Goal: Information Seeking & Learning: Learn about a topic

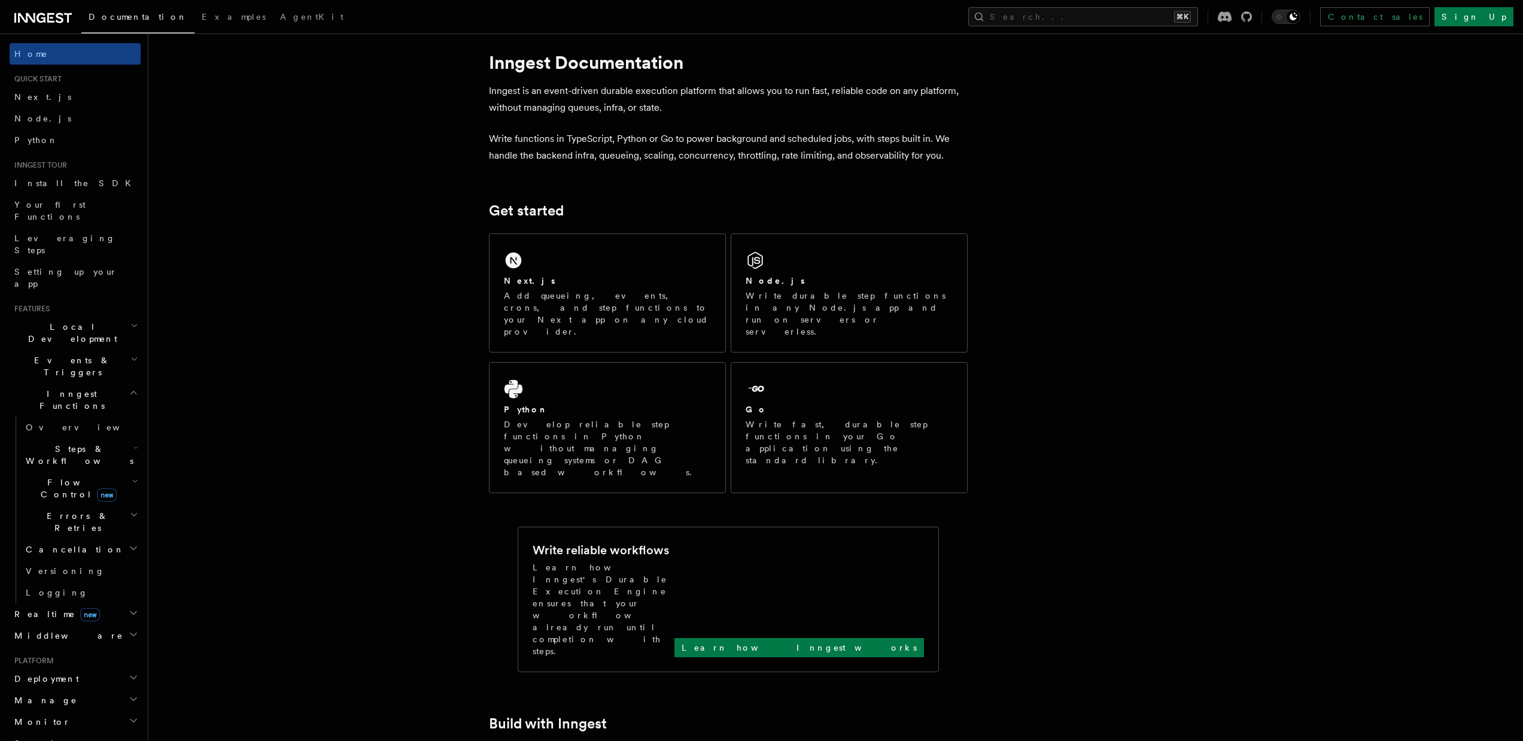
scroll to position [115, 0]
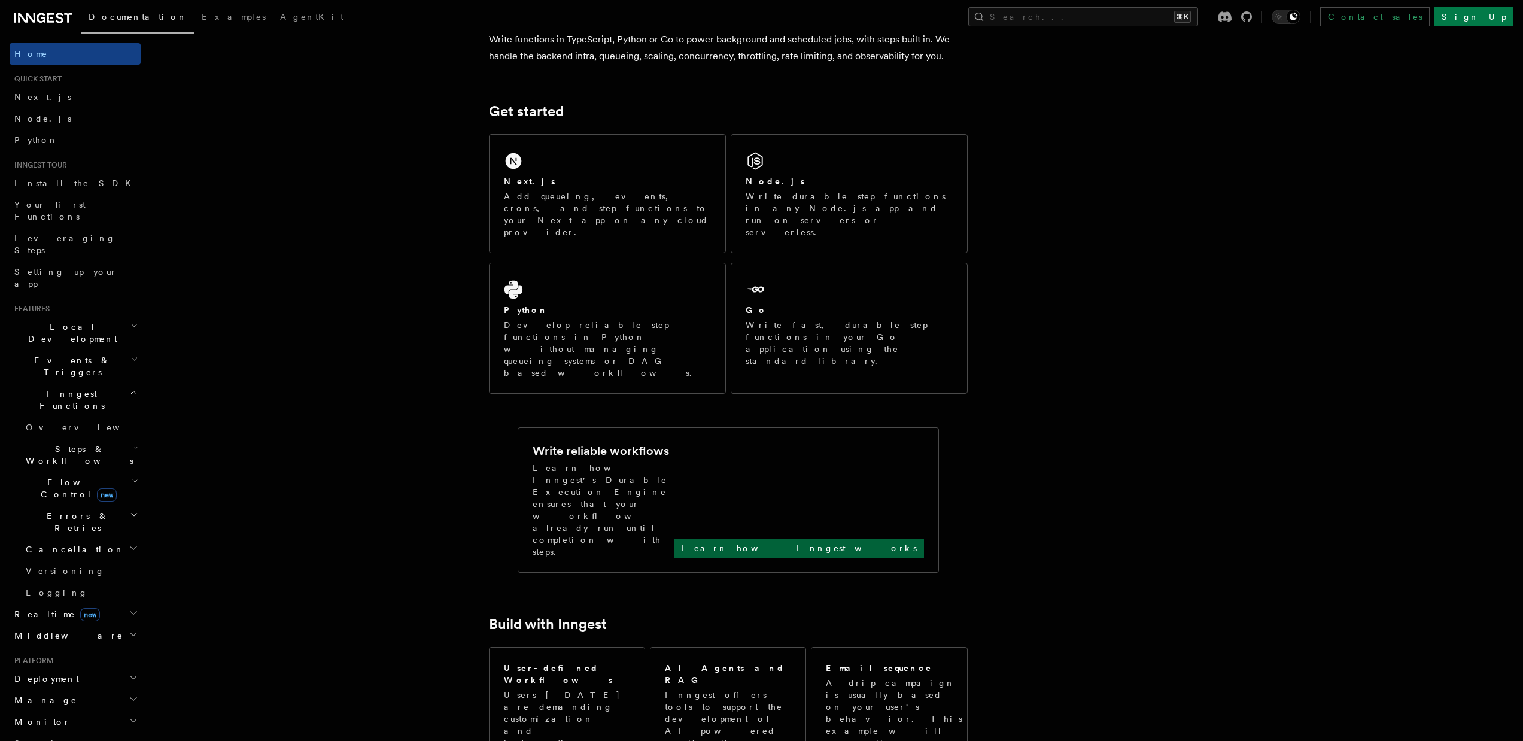
click at [879, 542] on p "Learn how Inngest works" at bounding box center [798, 548] width 235 height 12
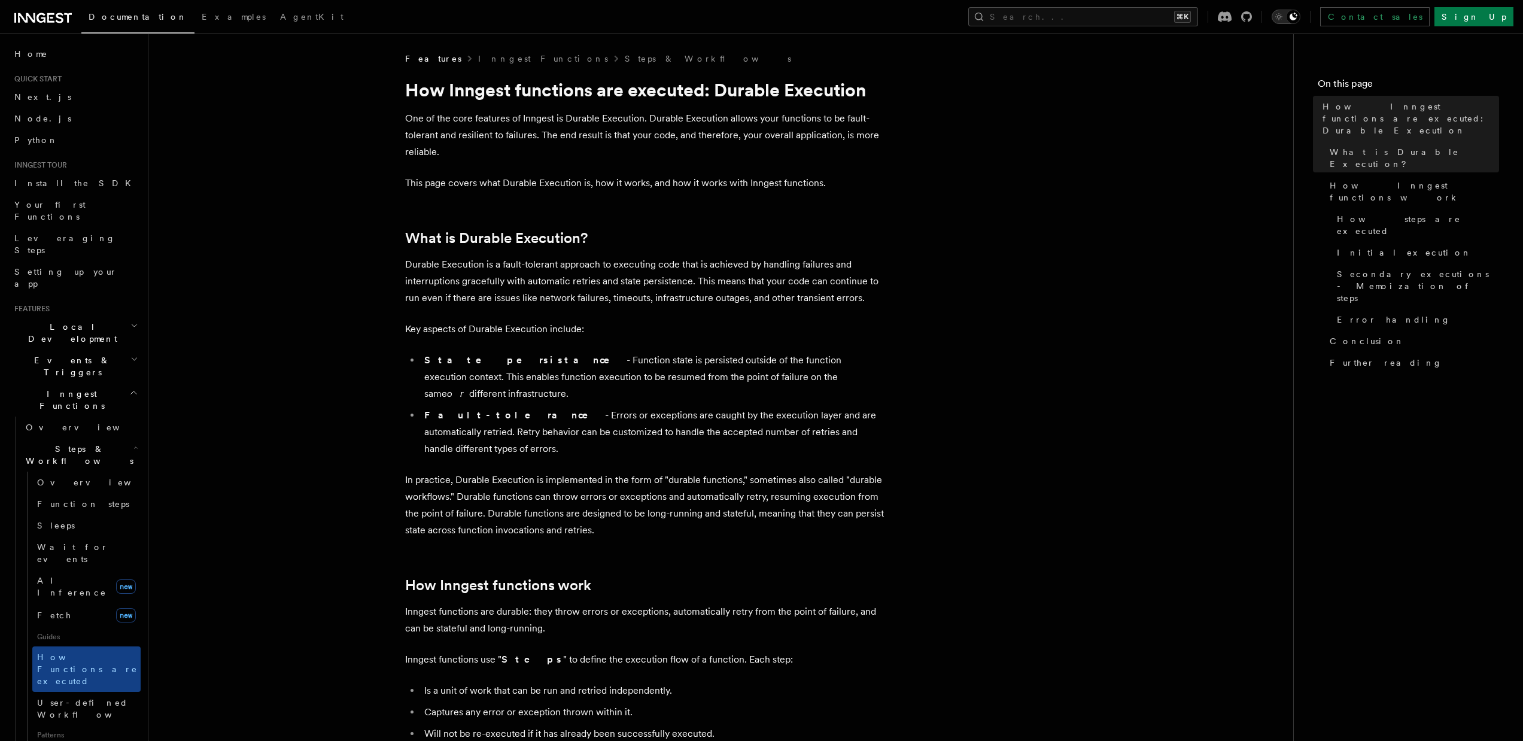
click at [1300, 10] on div "Toggle dark mode" at bounding box center [1293, 17] width 14 height 14
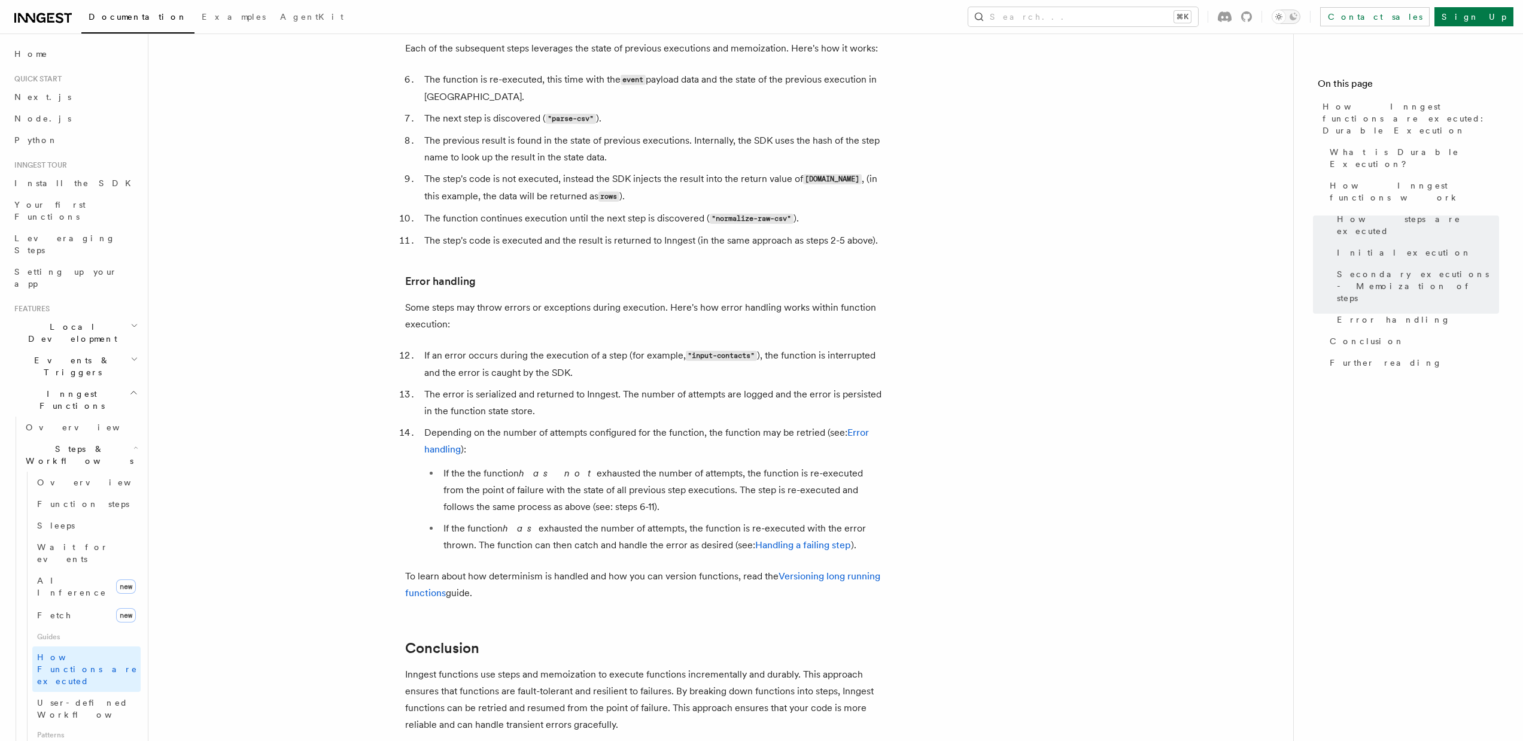
scroll to position [2096, 0]
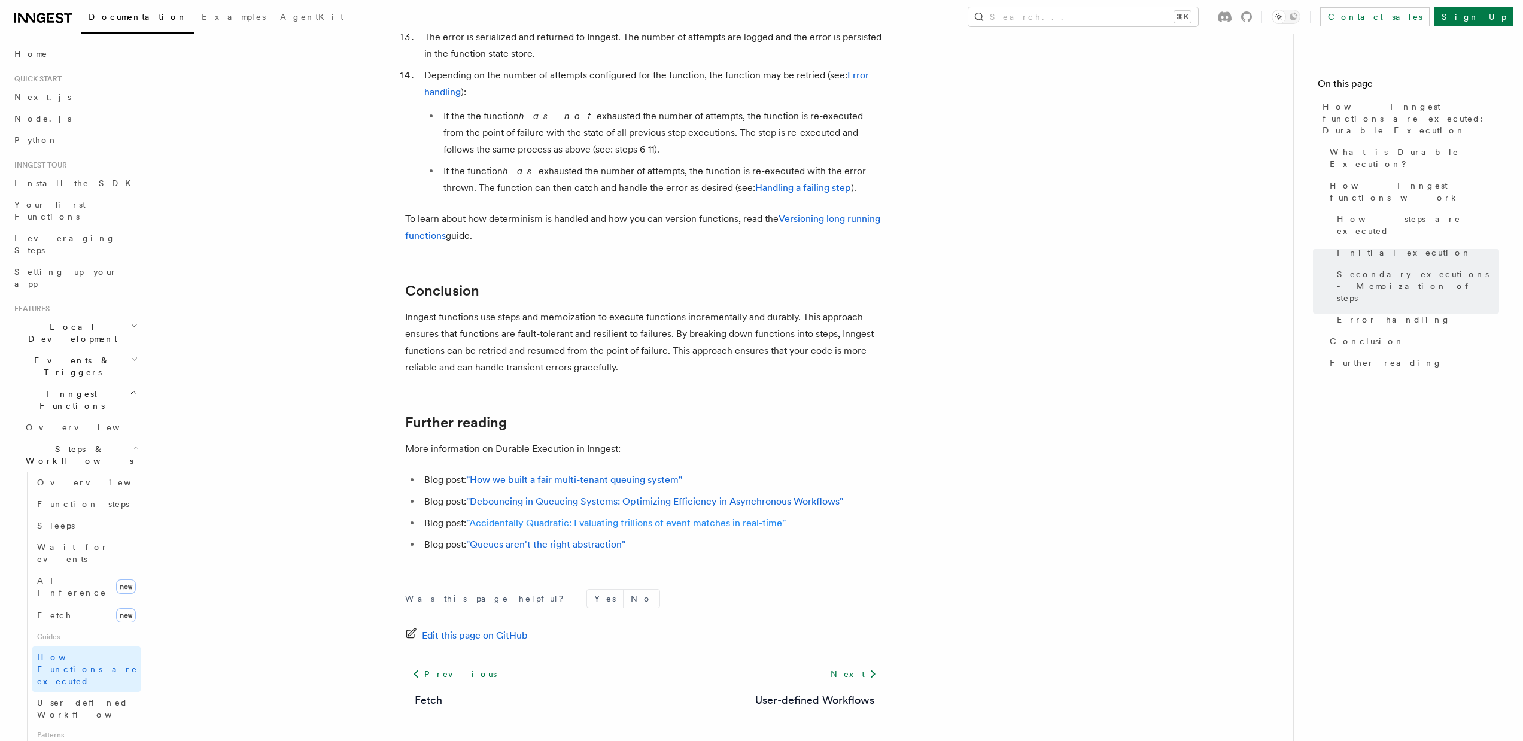
click at [571, 517] on link ""Accidentally Quadratic: Evaluating trillions of event matches in real-time"" at bounding box center [625, 522] width 319 height 11
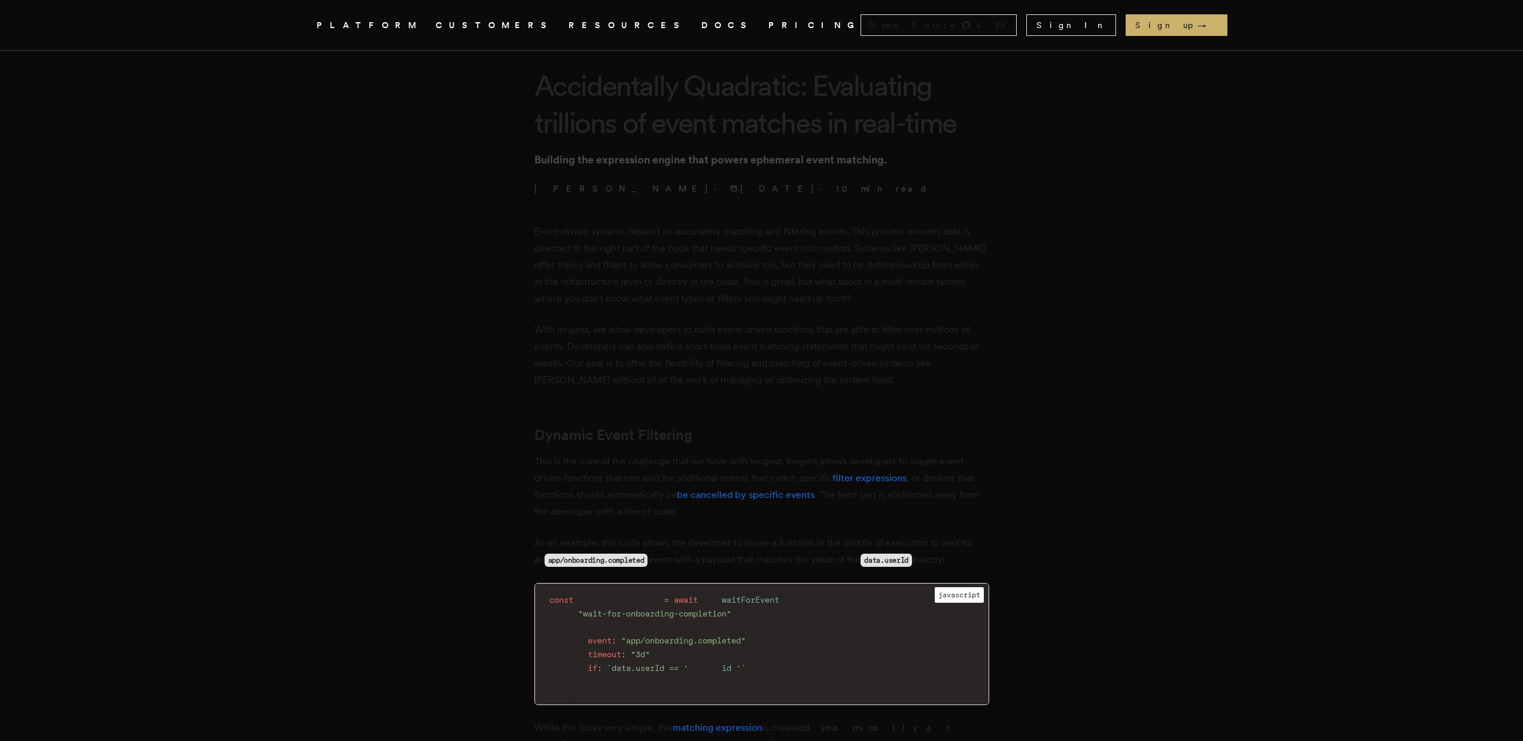
scroll to position [287, 0]
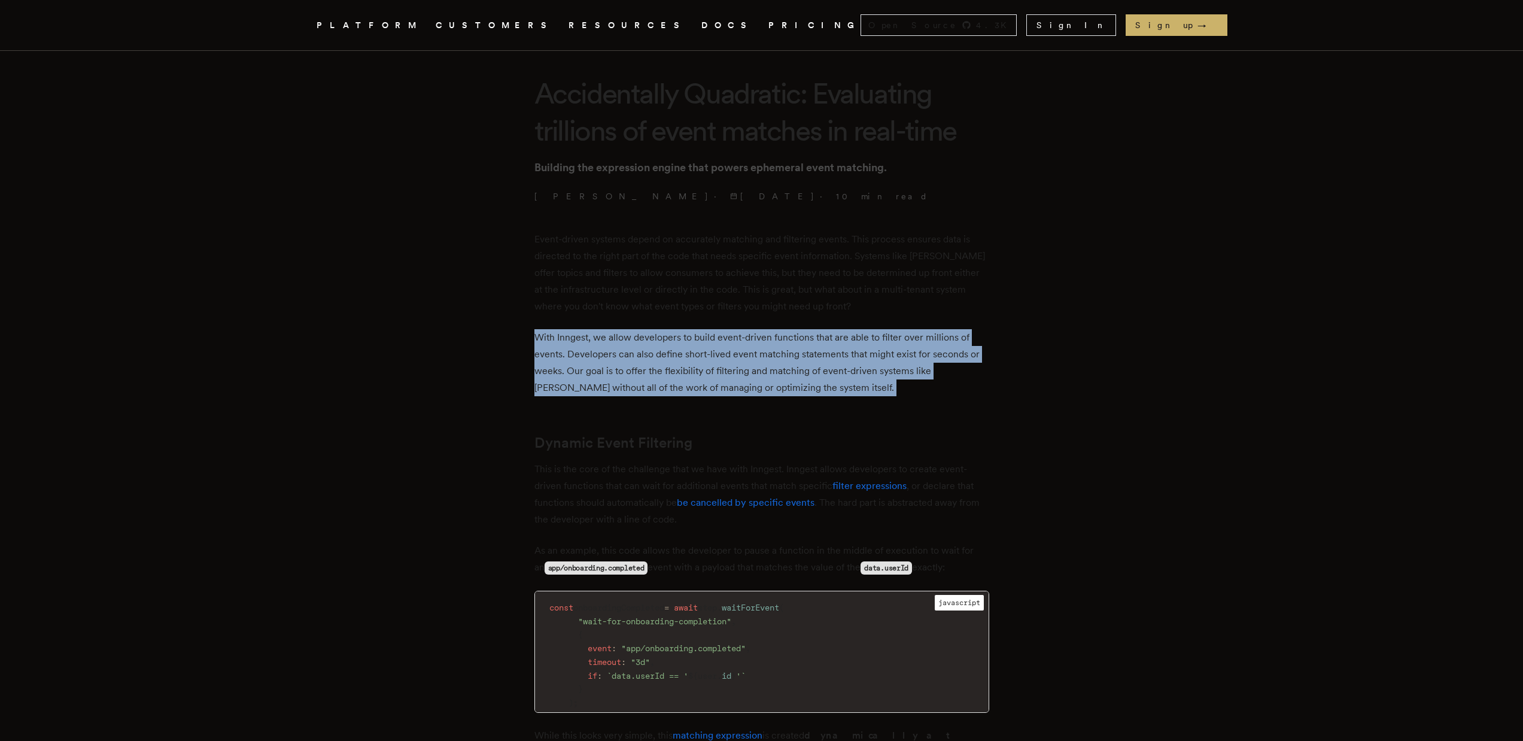
drag, startPoint x: 468, startPoint y: 319, endPoint x: 525, endPoint y: 444, distance: 136.8
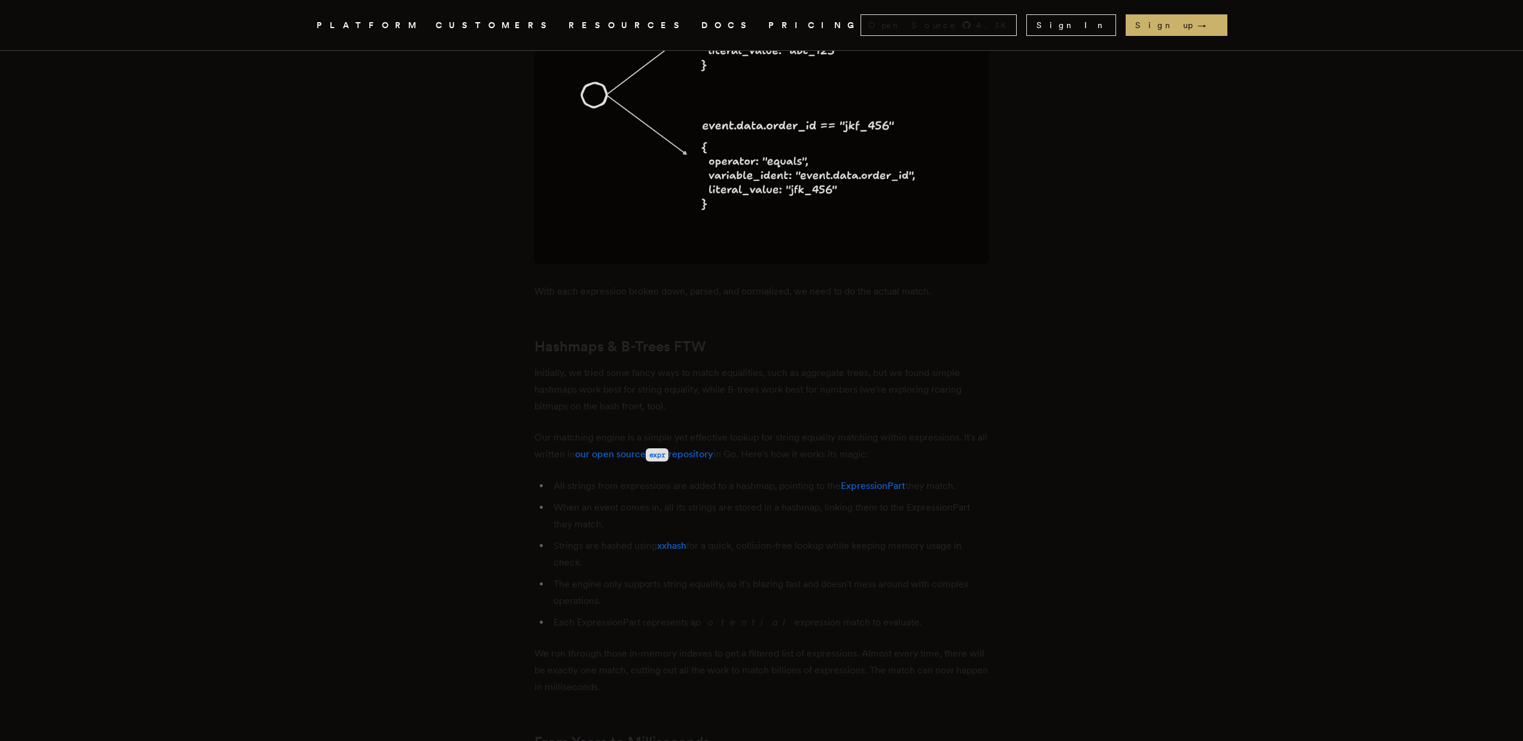
scroll to position [4767, 0]
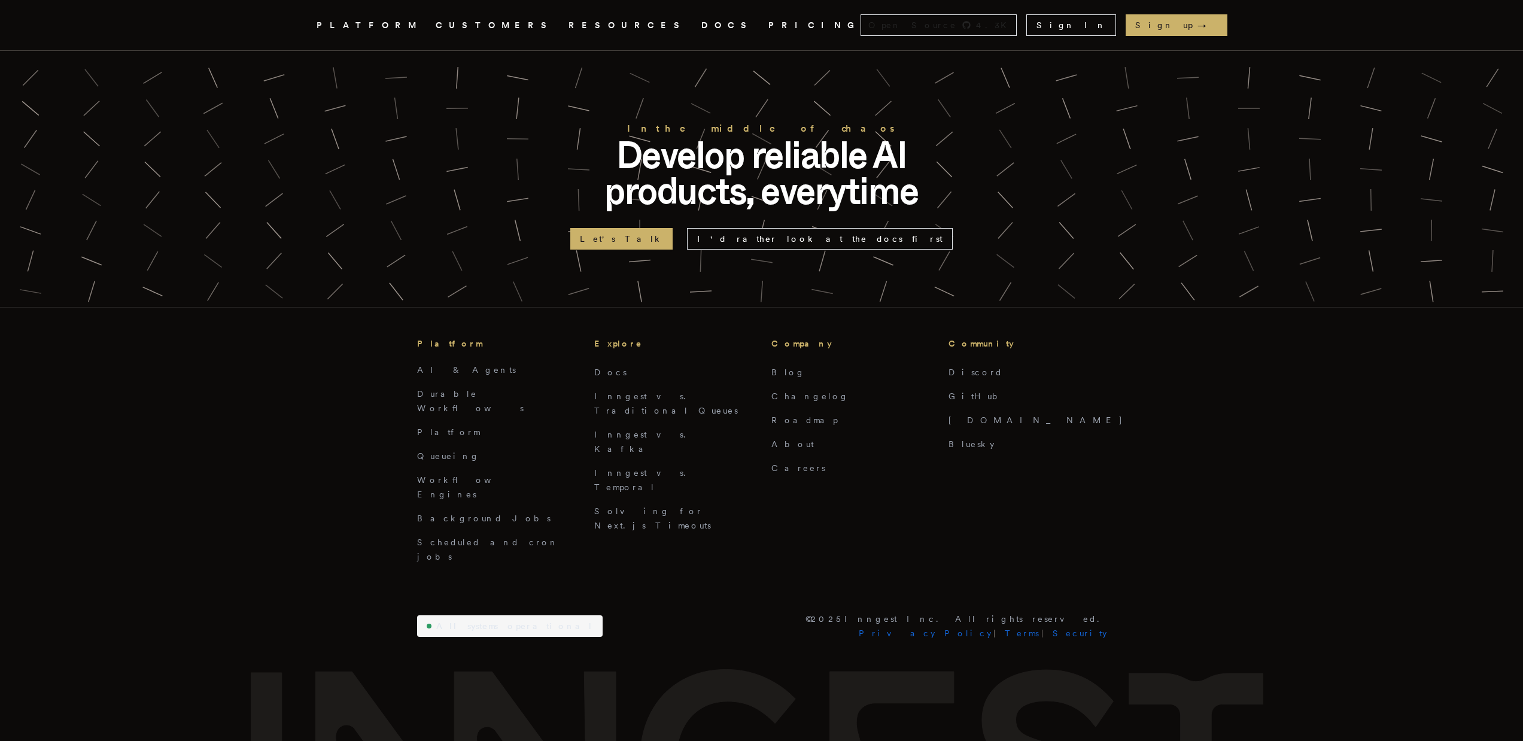
scroll to position [2096, 0]
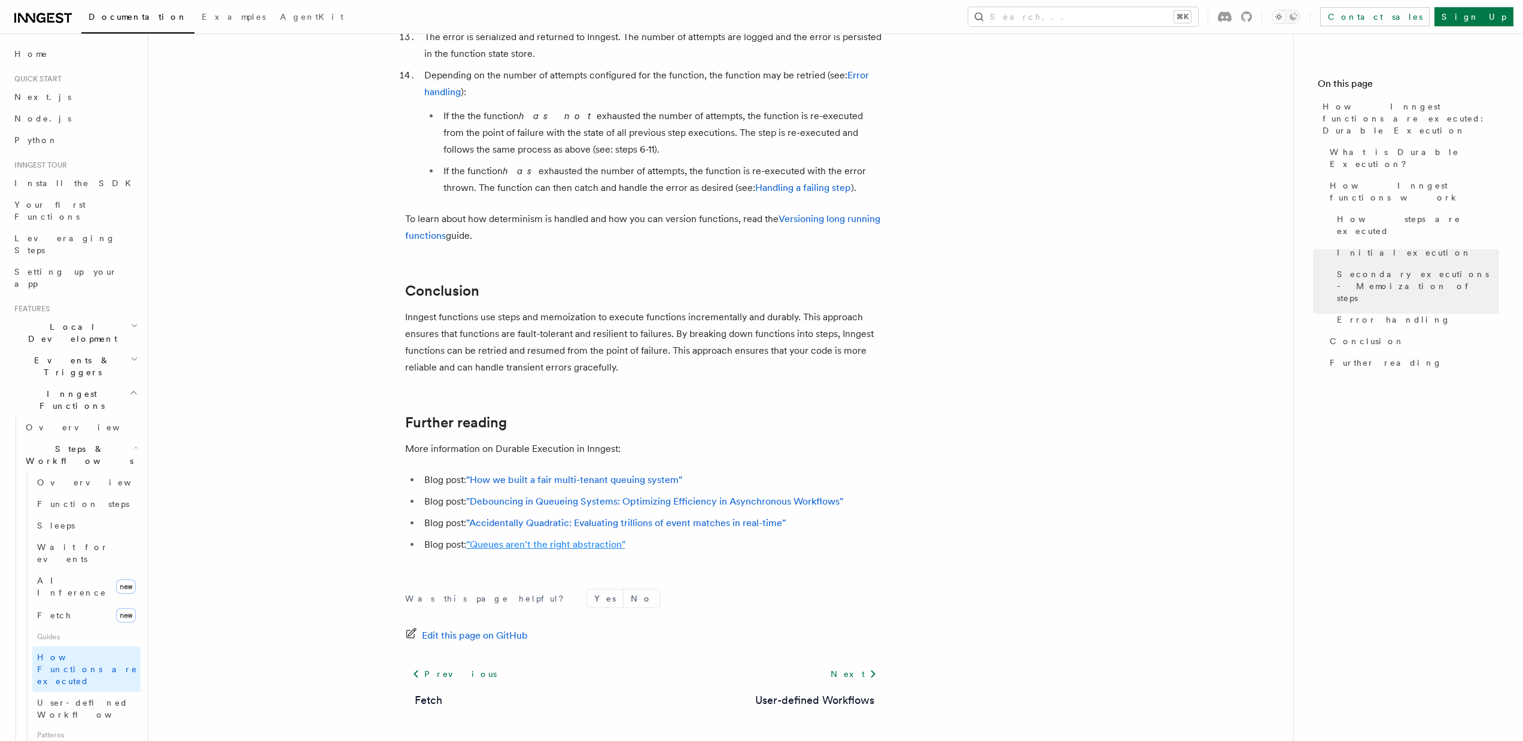
click at [586, 538] on link ""Queues aren't the right abstraction"" at bounding box center [545, 543] width 159 height 11
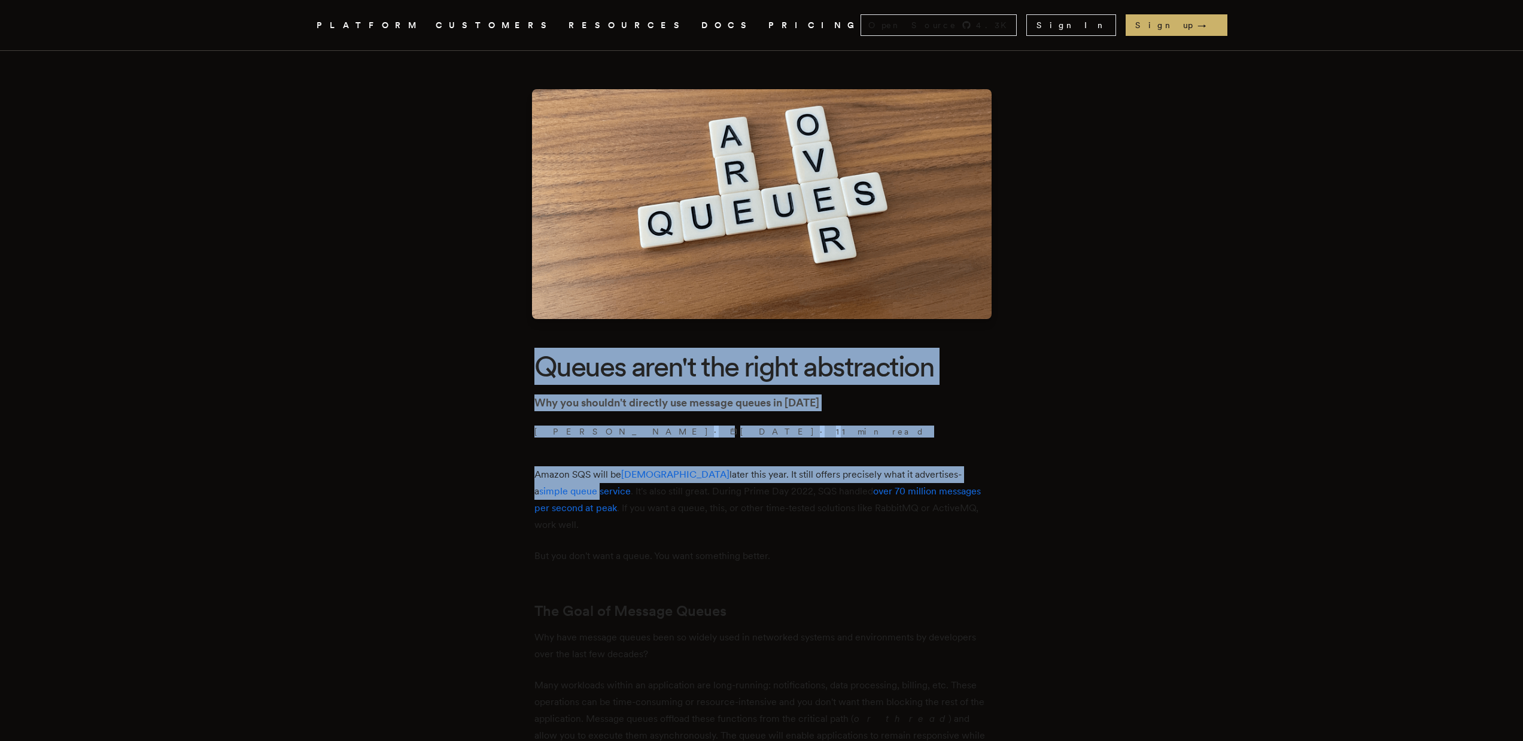
drag, startPoint x: 352, startPoint y: 336, endPoint x: 342, endPoint y: 493, distance: 157.0
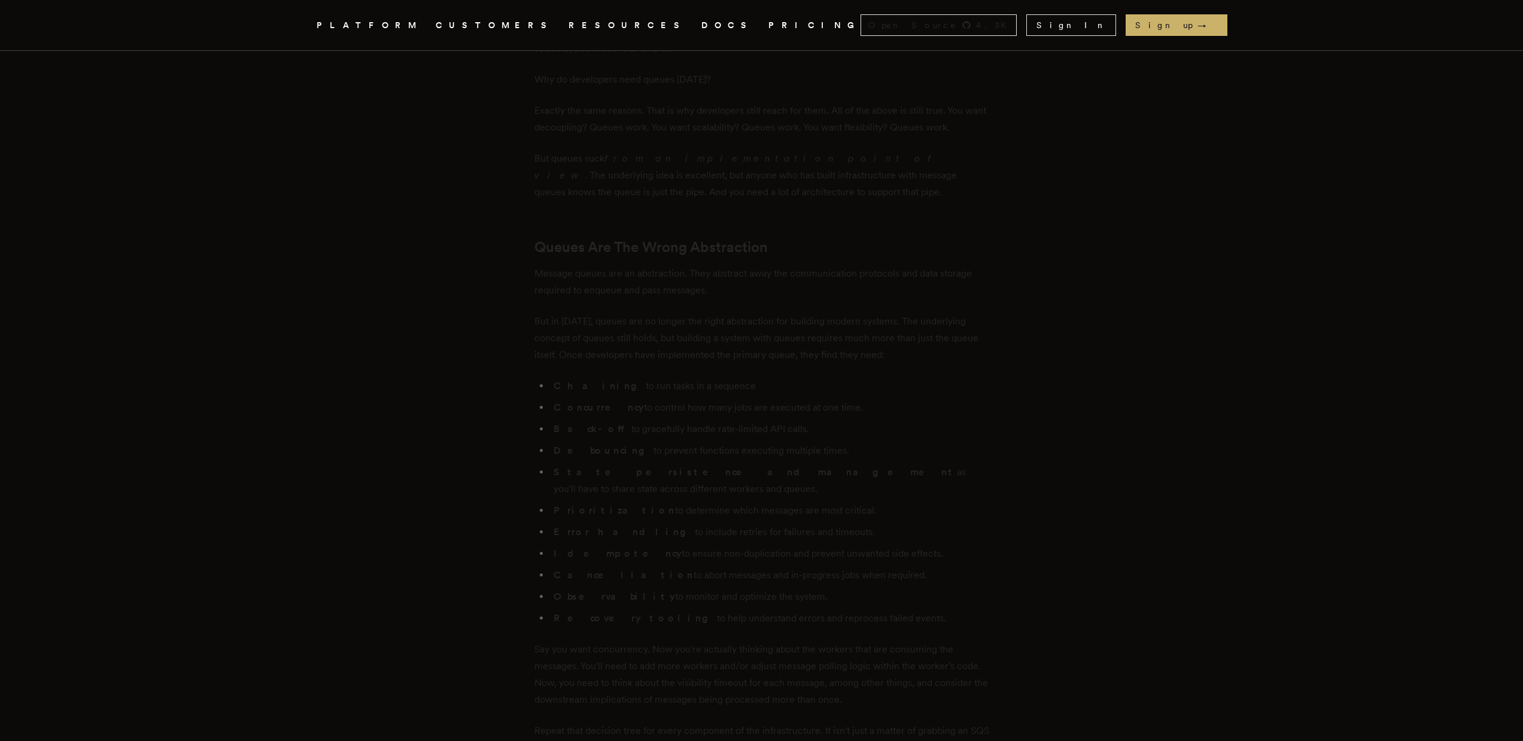
scroll to position [1449, 0]
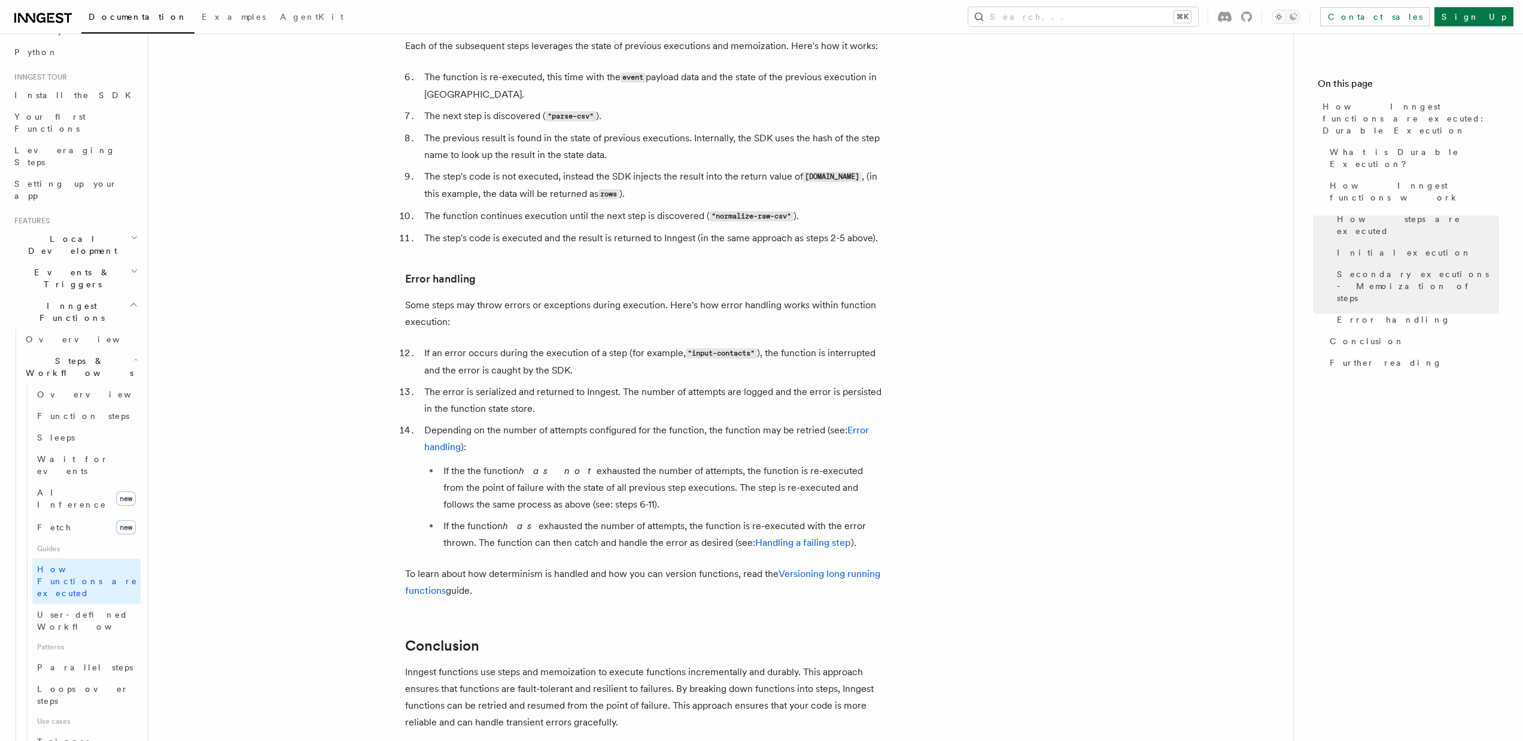
scroll to position [116, 0]
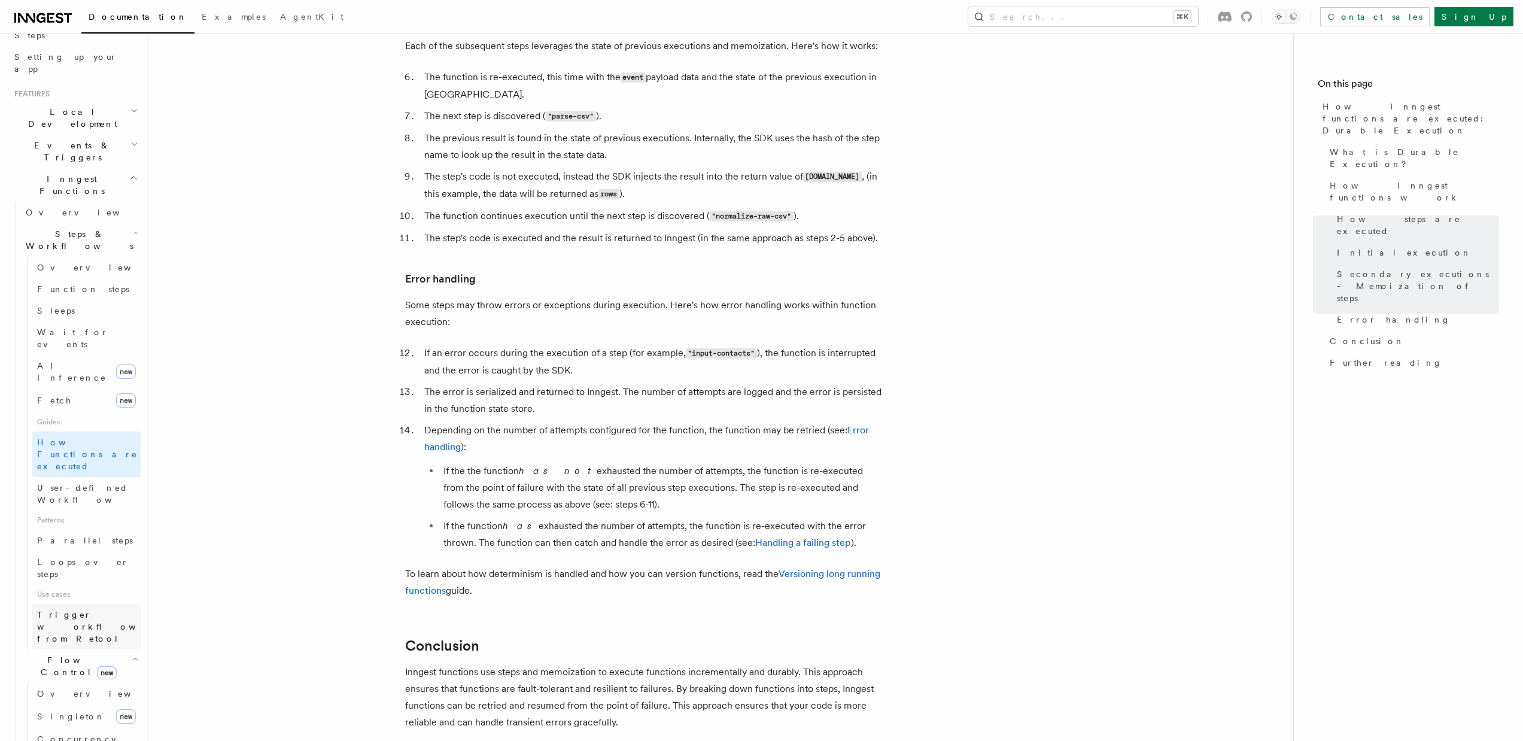
scroll to position [276, 0]
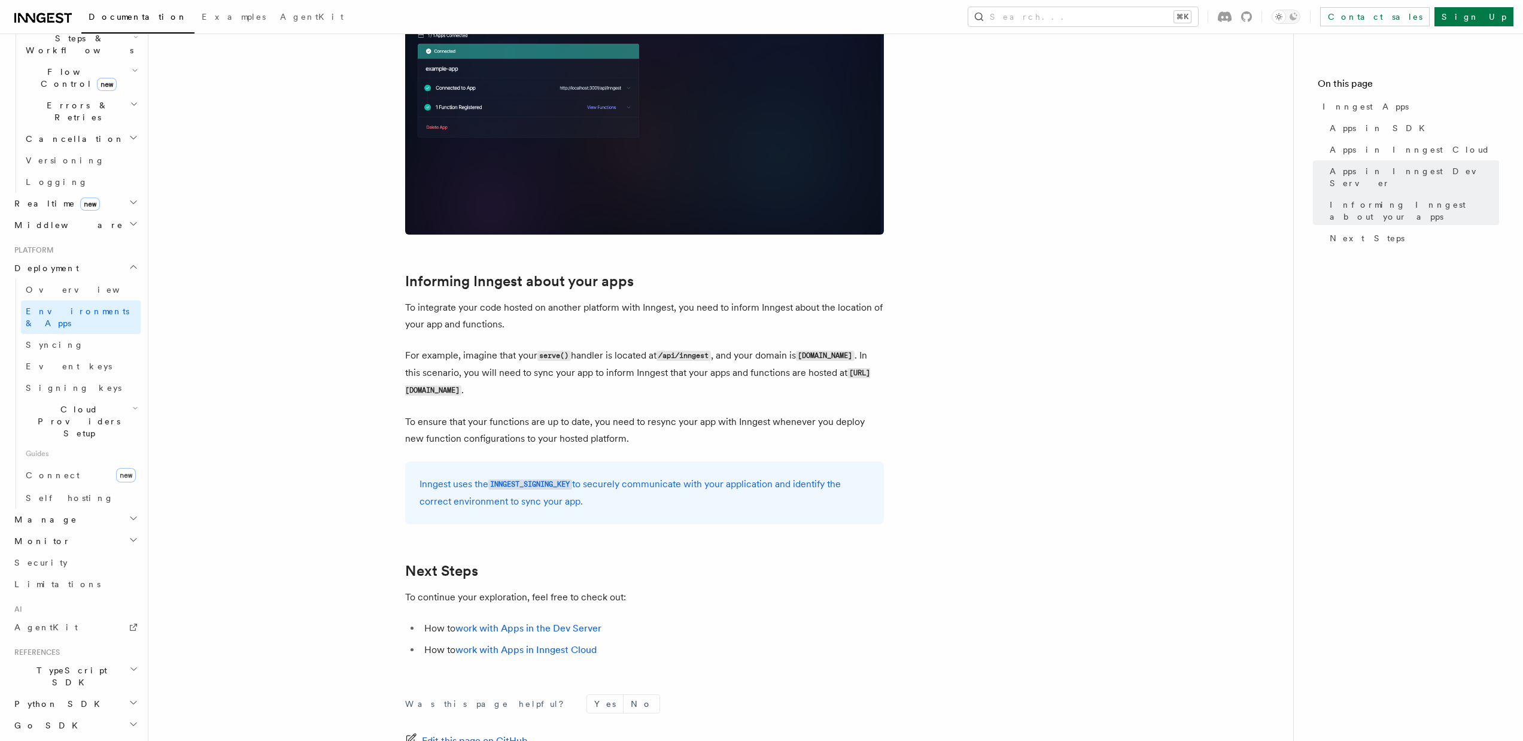
scroll to position [1732, 0]
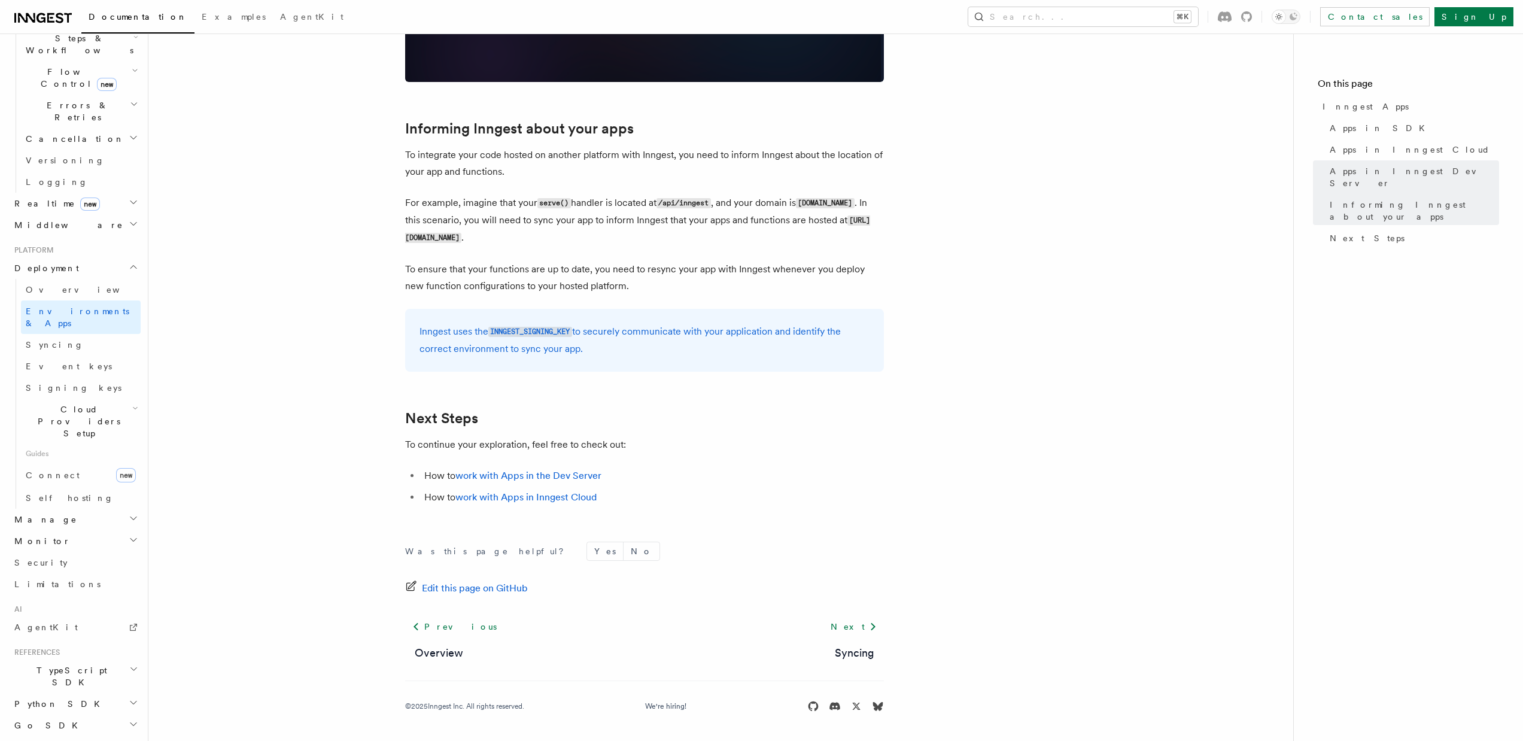
click at [116, 659] on h2 "TypeScript SDK" at bounding box center [75, 676] width 131 height 34
click at [48, 579] on span "Limitations" at bounding box center [57, 584] width 86 height 10
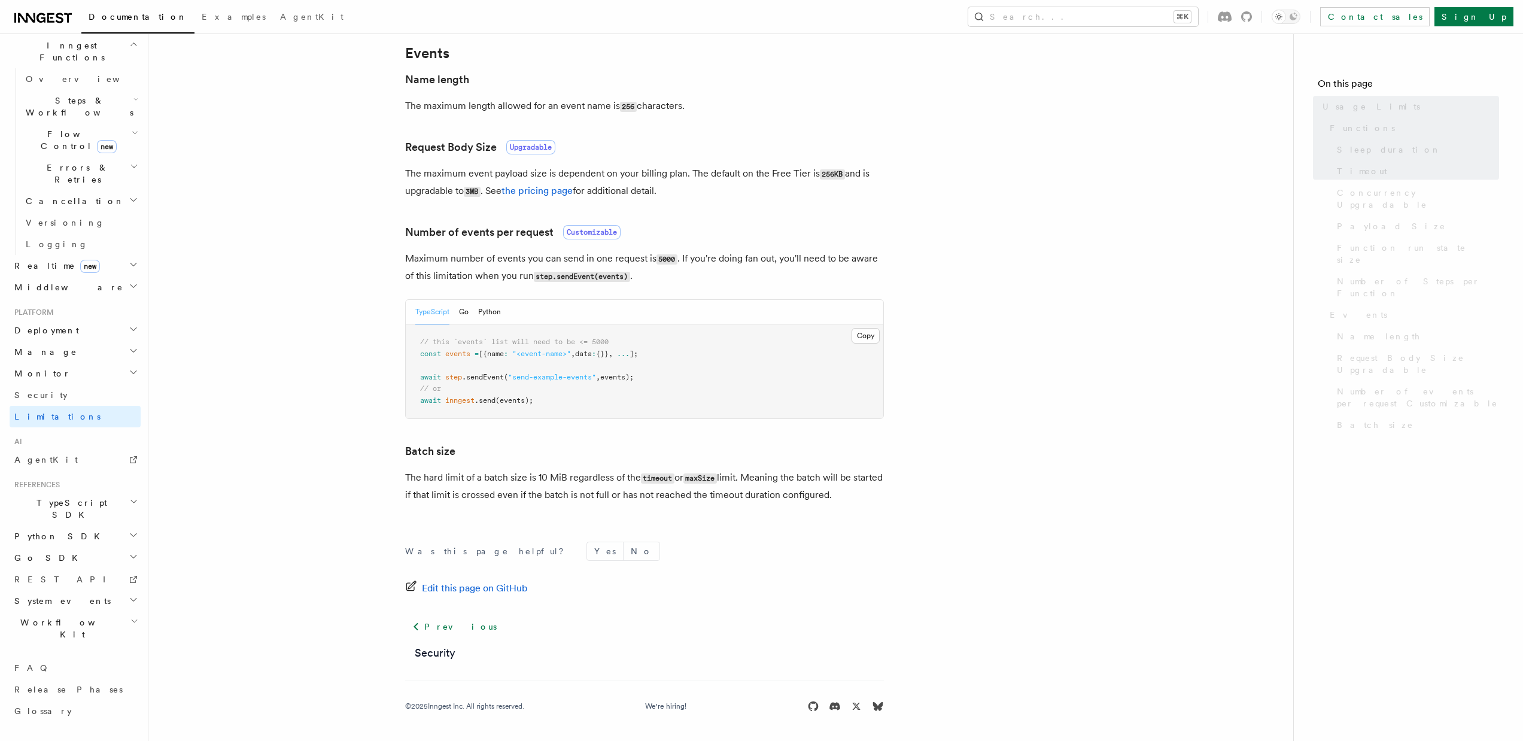
scroll to position [217, 0]
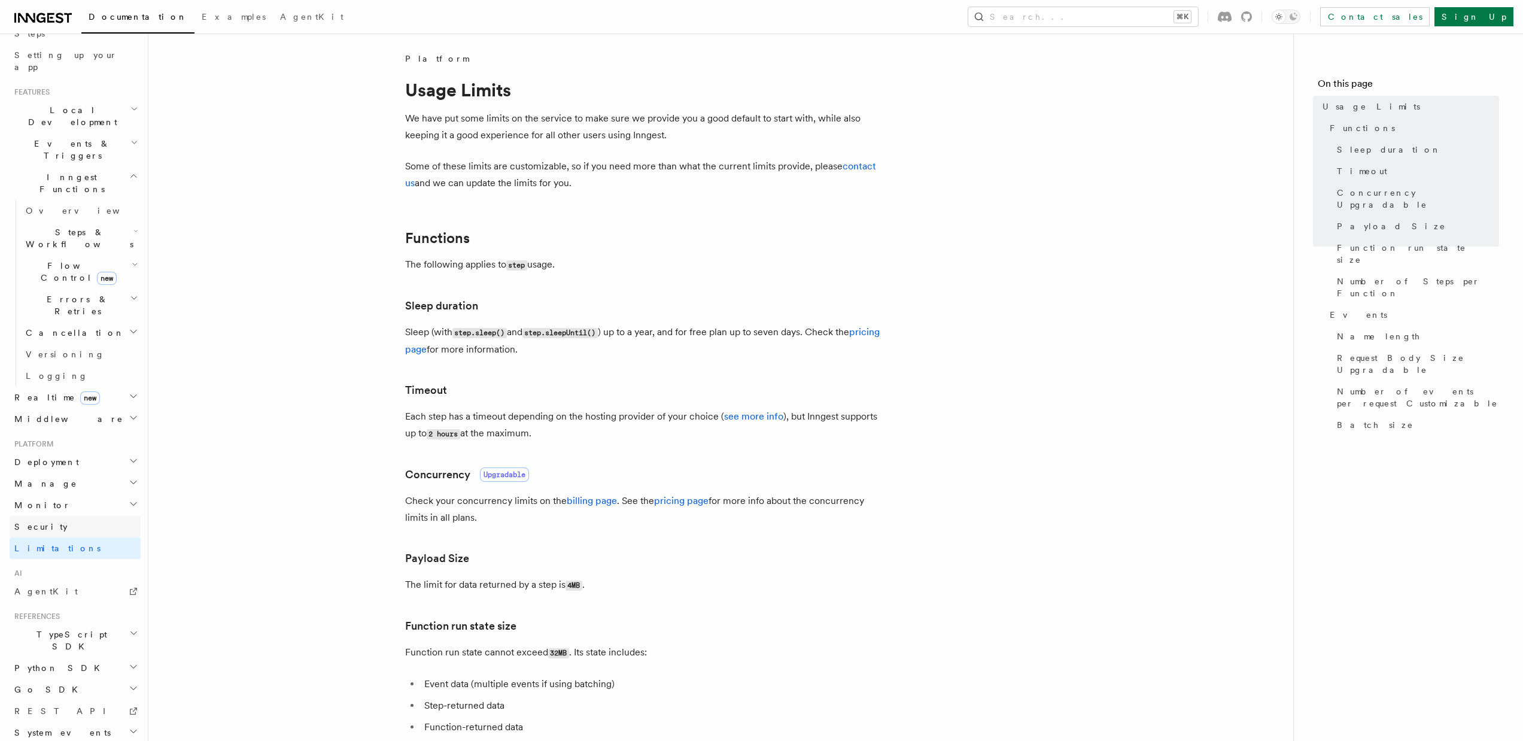
click at [47, 516] on link "Security" at bounding box center [75, 527] width 131 height 22
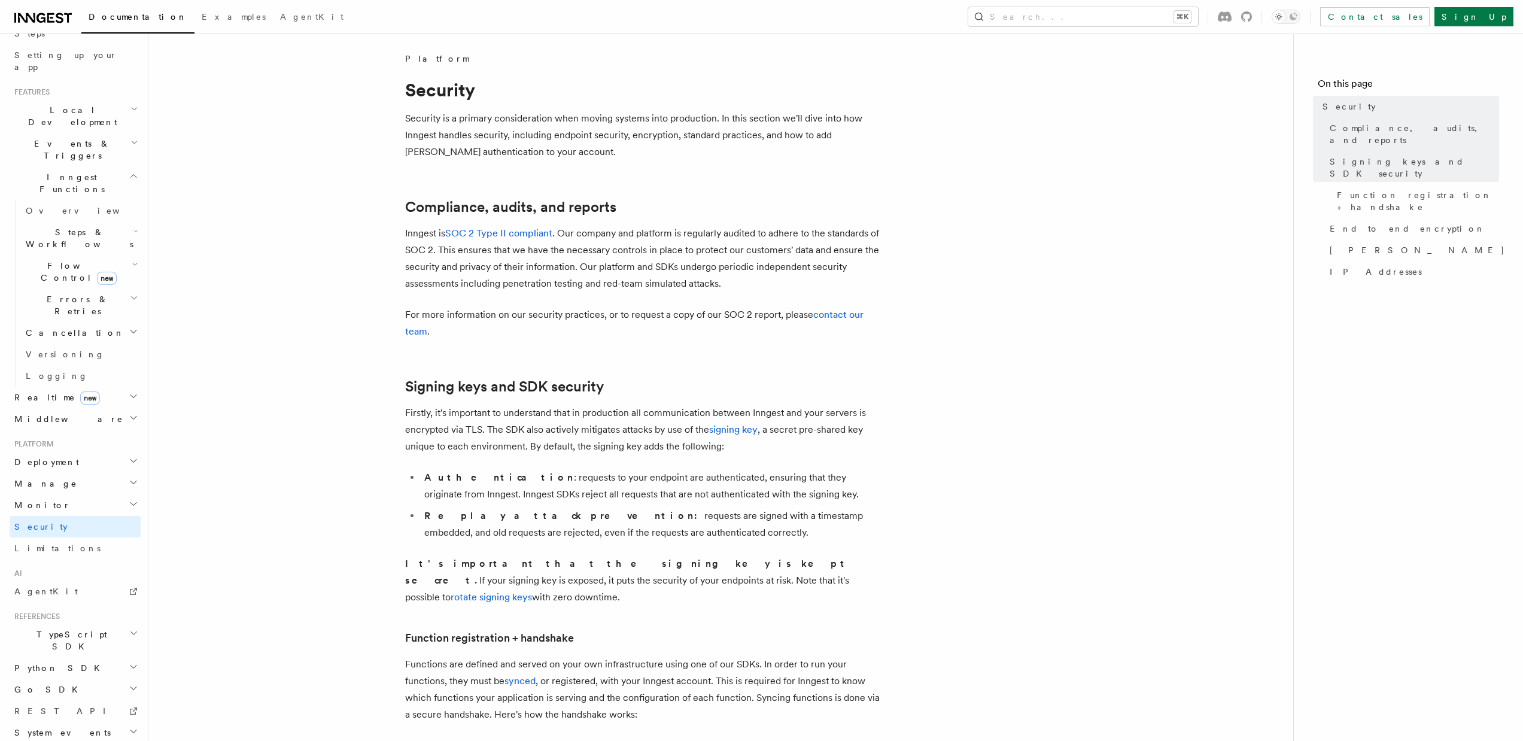
click at [48, 494] on h2 "Monitor" at bounding box center [75, 505] width 131 height 22
click at [51, 589] on span "Inspecting events" at bounding box center [61, 600] width 71 height 22
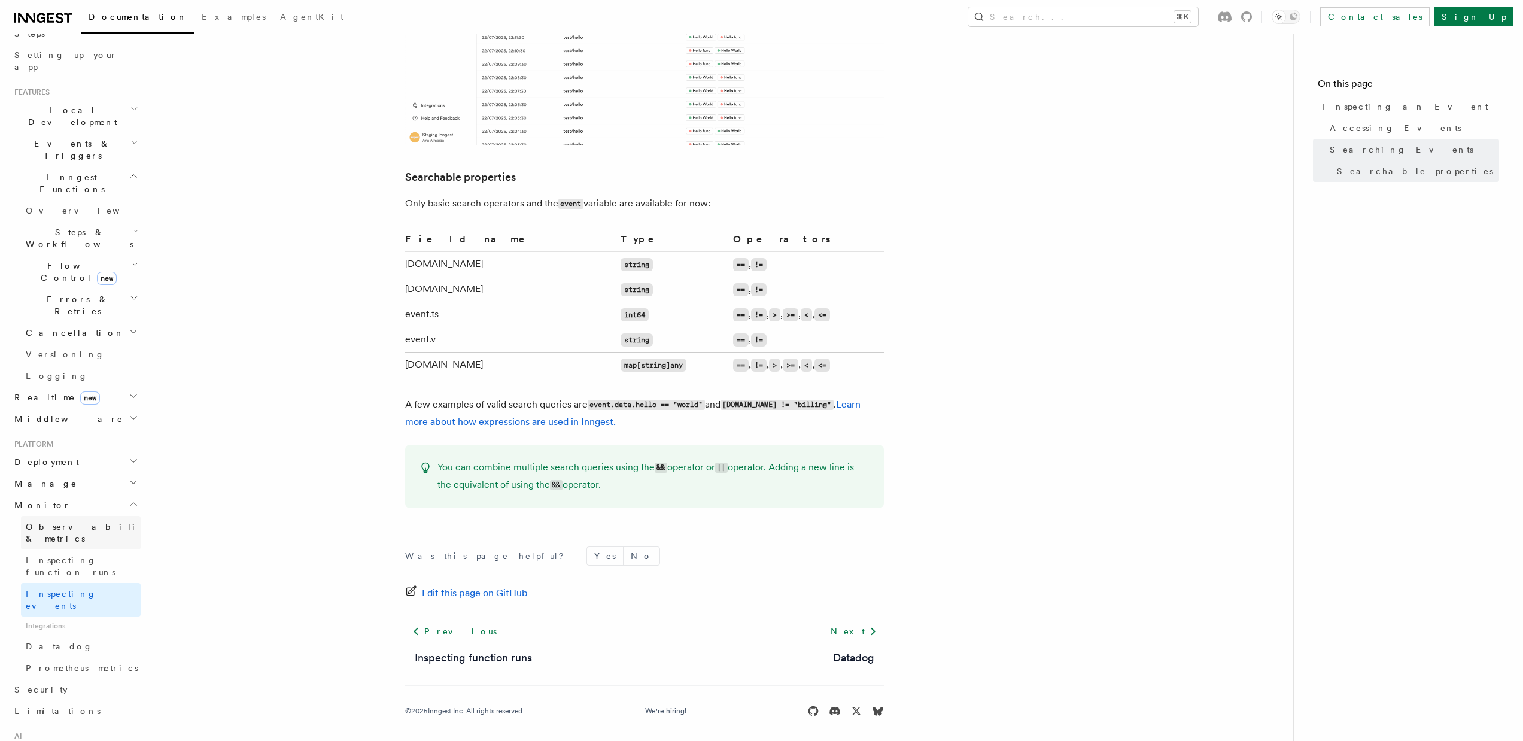
scroll to position [209, 0]
click at [71, 563] on span "Inspecting function runs" at bounding box center [71, 574] width 90 height 22
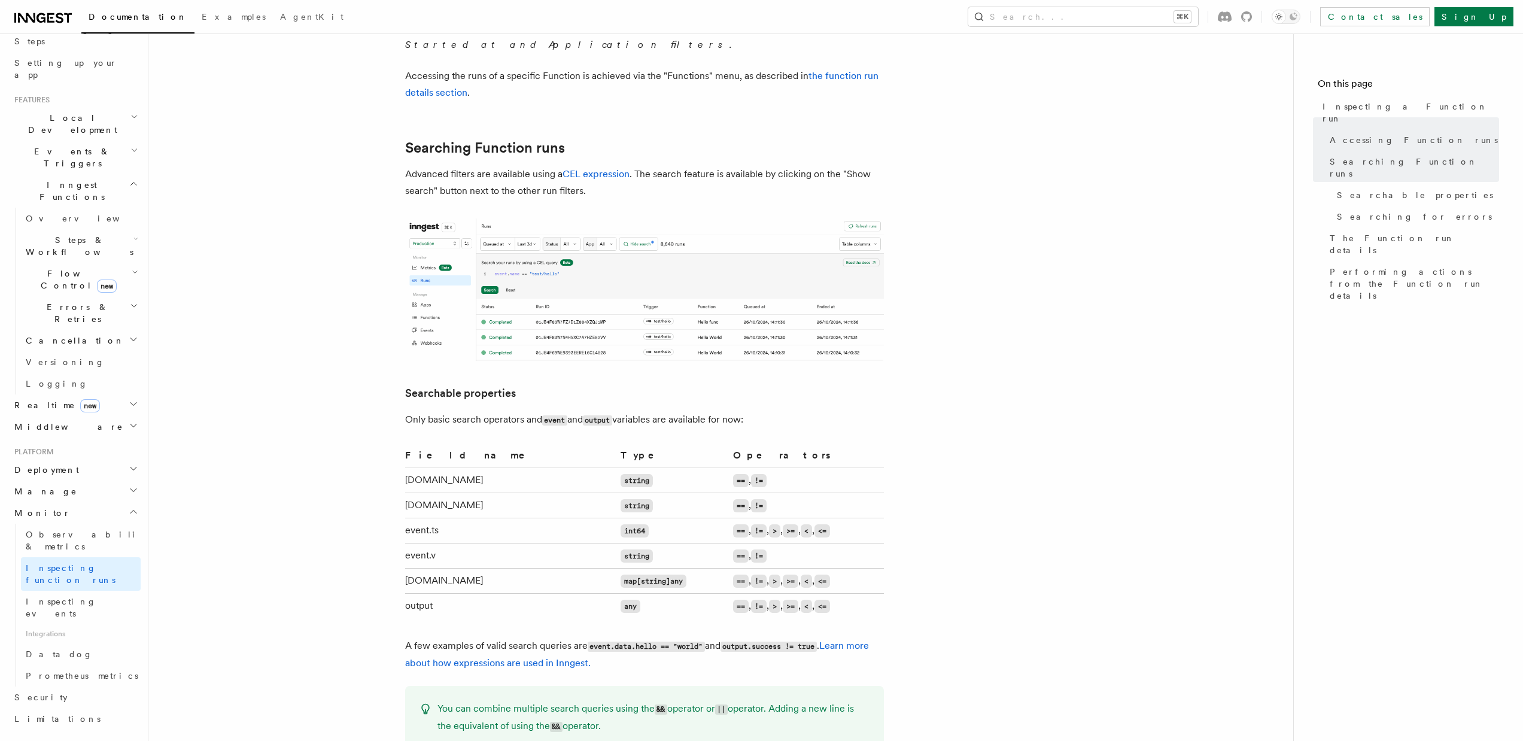
scroll to position [650, 0]
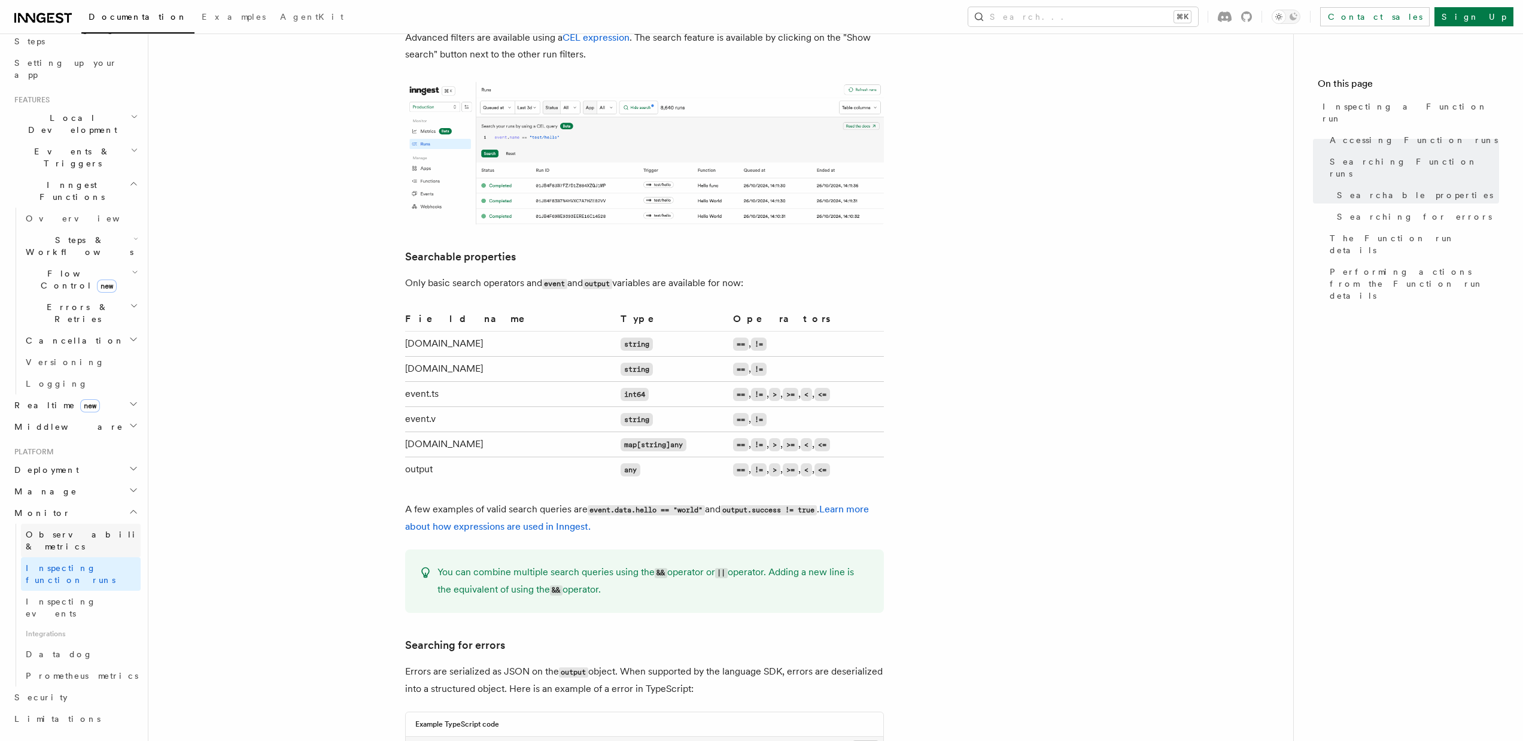
click at [84, 524] on link "Observability & metrics" at bounding box center [81, 541] width 120 height 34
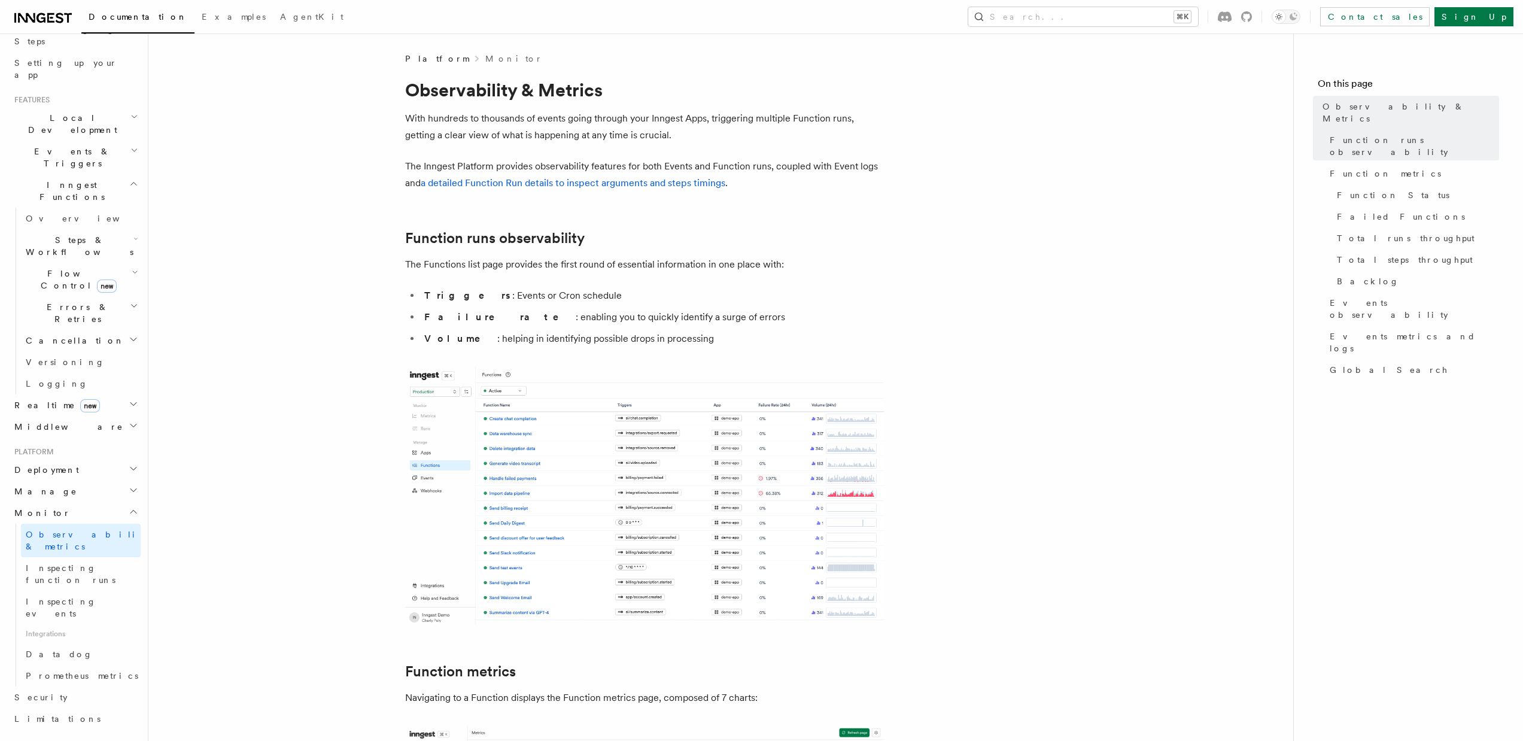
click at [60, 480] on h2 "Manage" at bounding box center [75, 491] width 131 height 22
click at [53, 508] on span "Environments" at bounding box center [78, 513] width 104 height 10
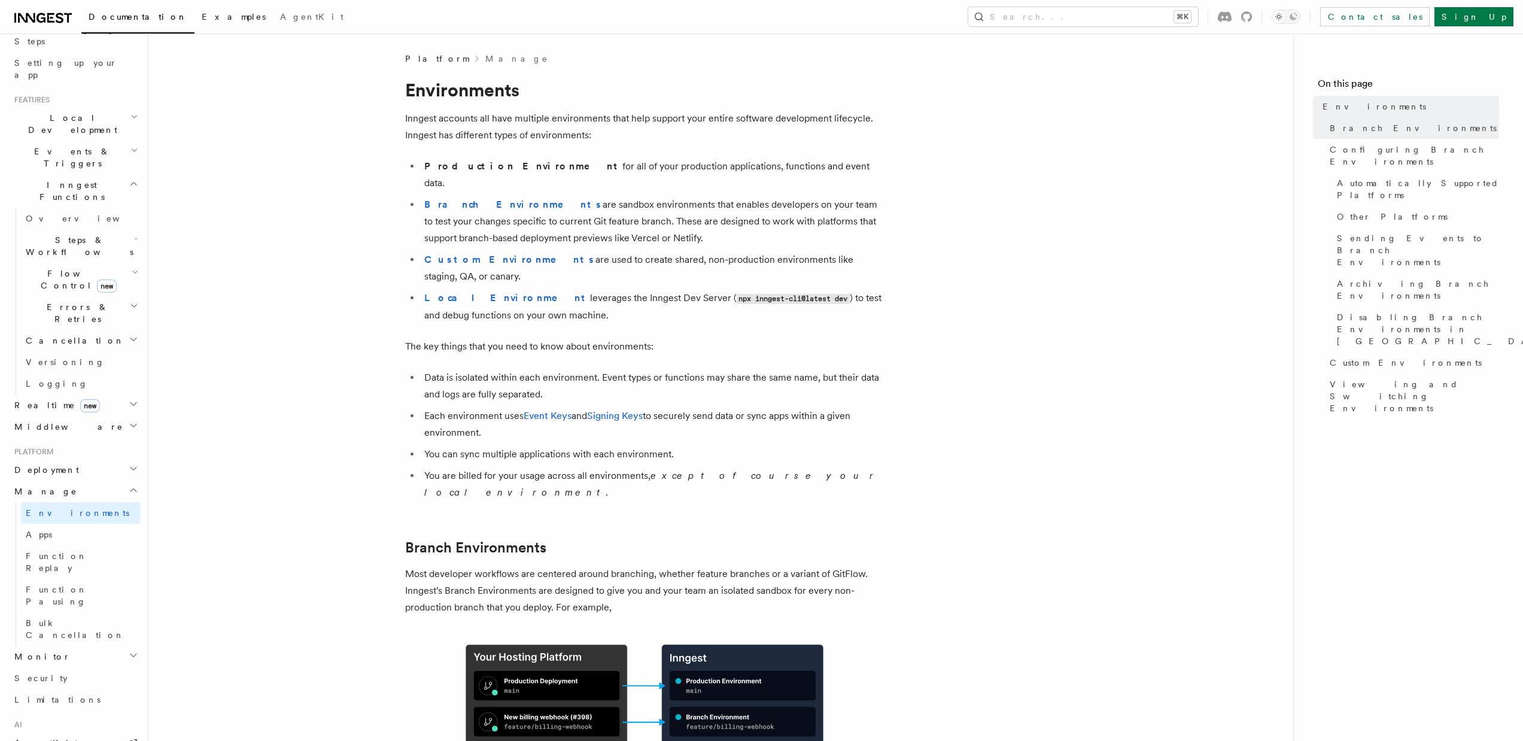
click at [202, 17] on span "Examples" at bounding box center [234, 17] width 64 height 10
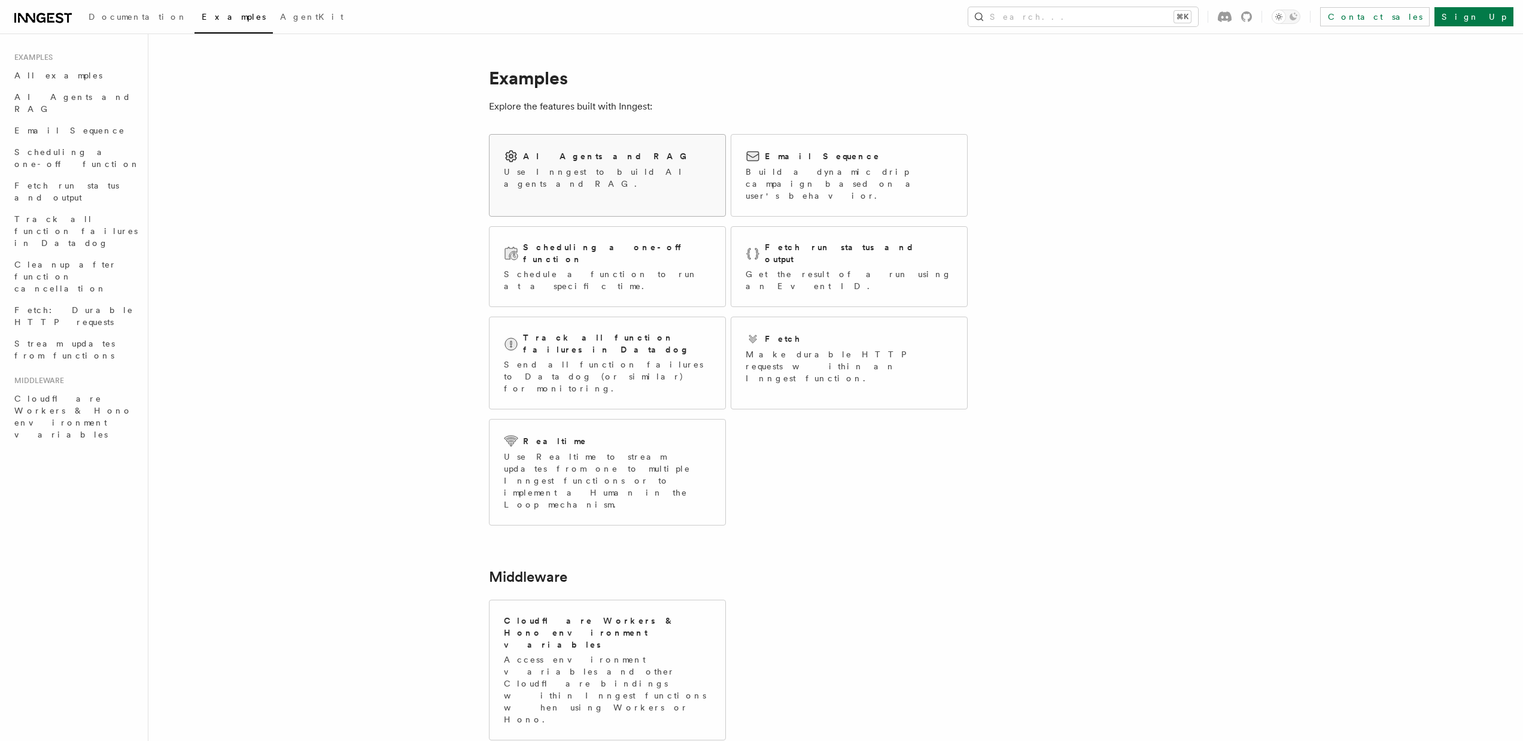
click at [583, 199] on link "AI Agents and RAG Use Inngest to build AI agents and RAG." at bounding box center [607, 175] width 237 height 83
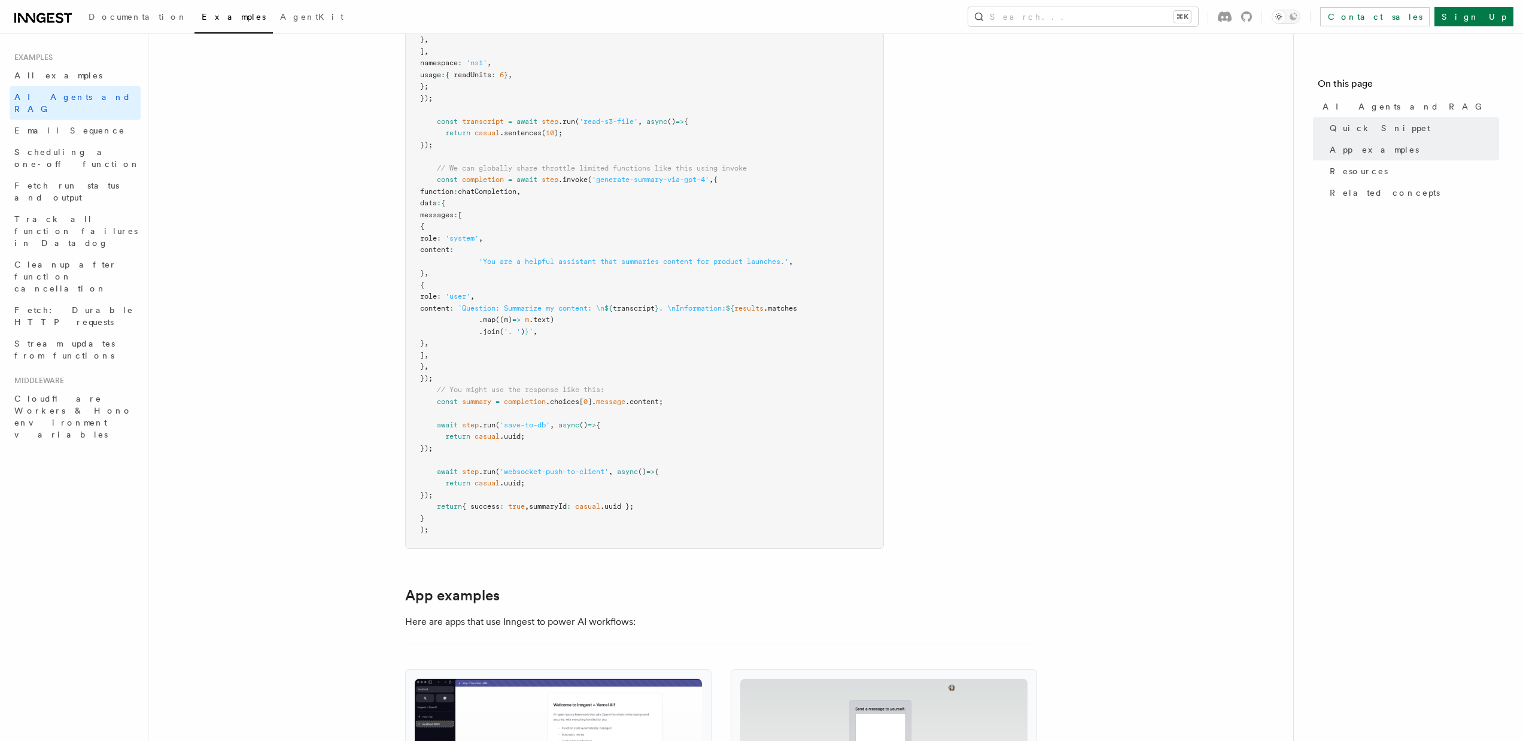
scroll to position [1055, 0]
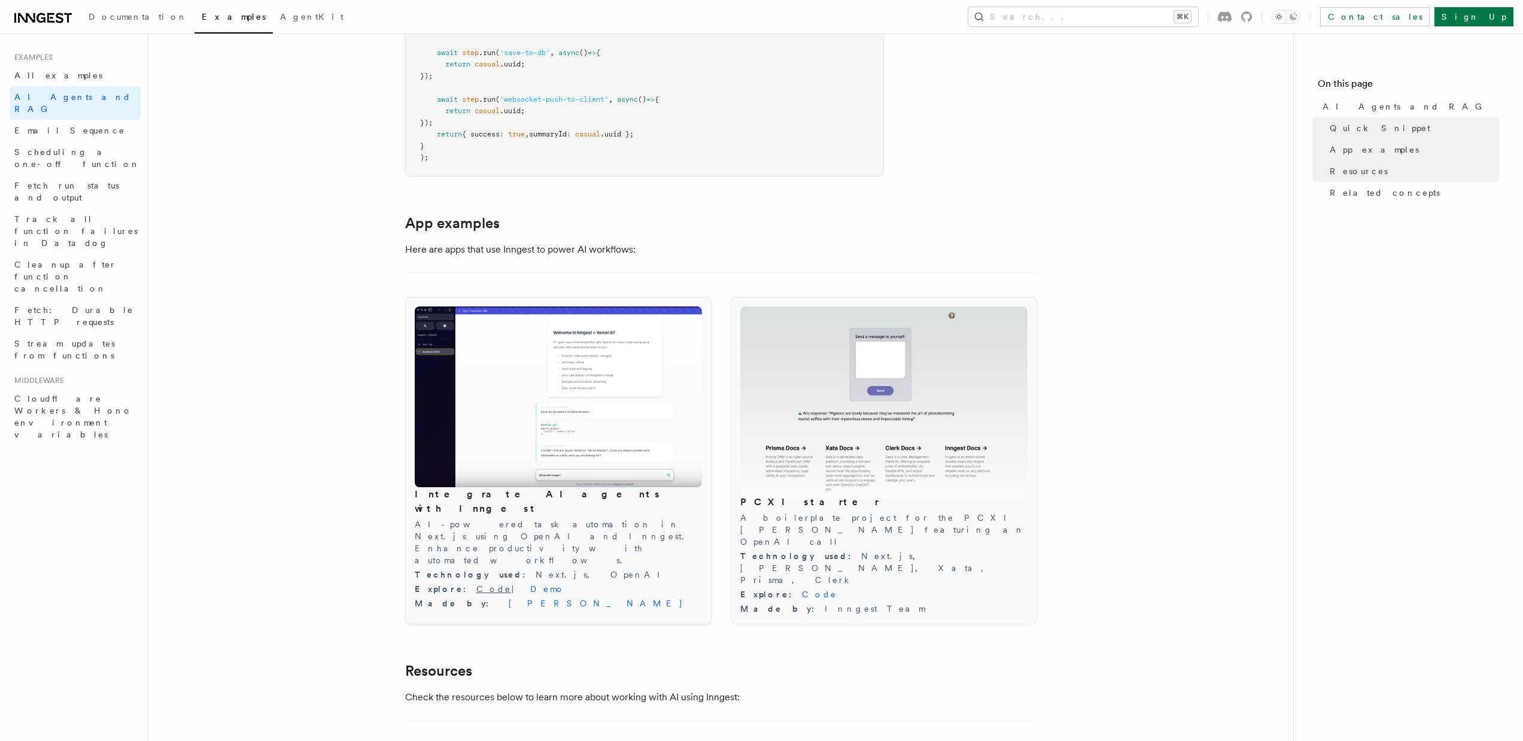
click at [476, 584] on link "Code" at bounding box center [493, 589] width 35 height 10
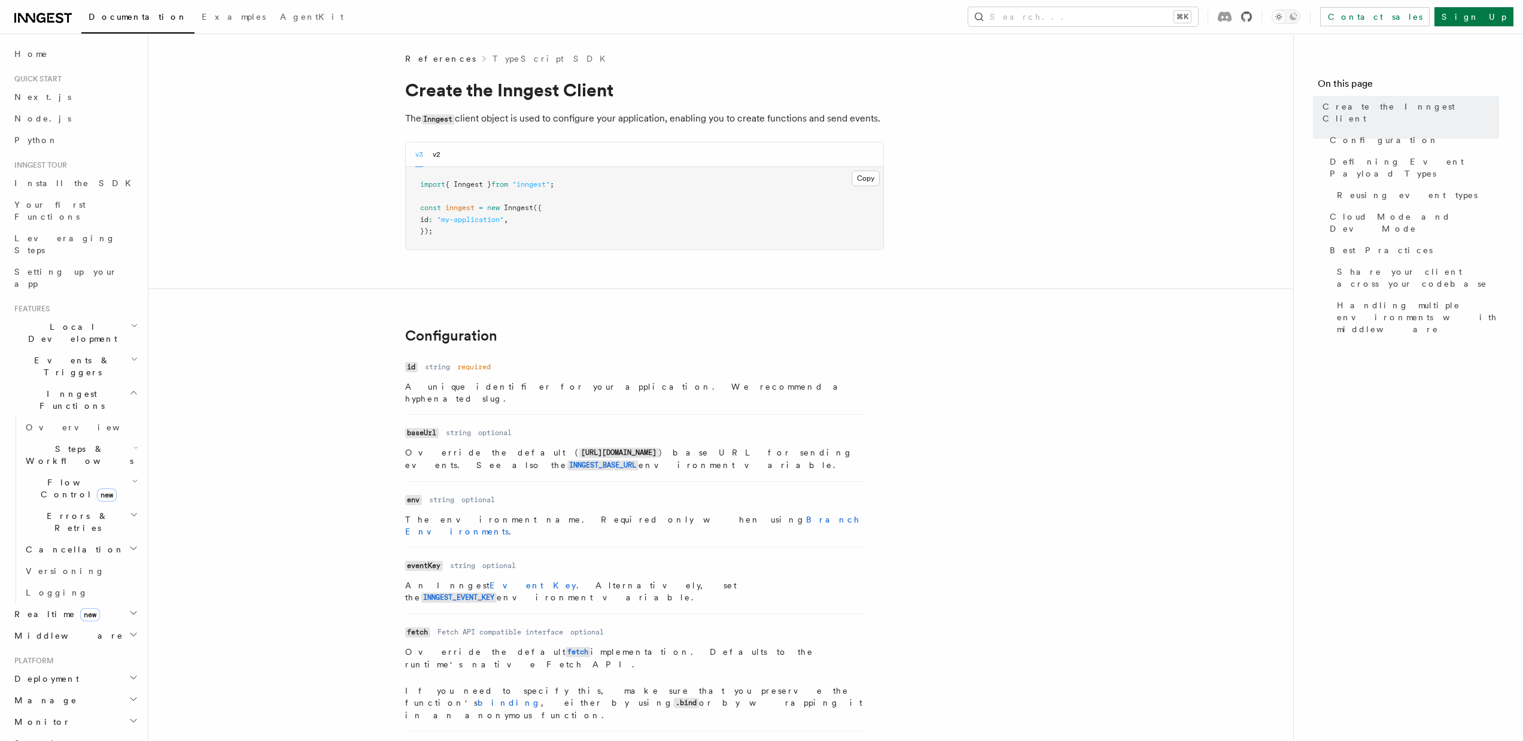
click at [1252, 15] on icon at bounding box center [1246, 16] width 11 height 11
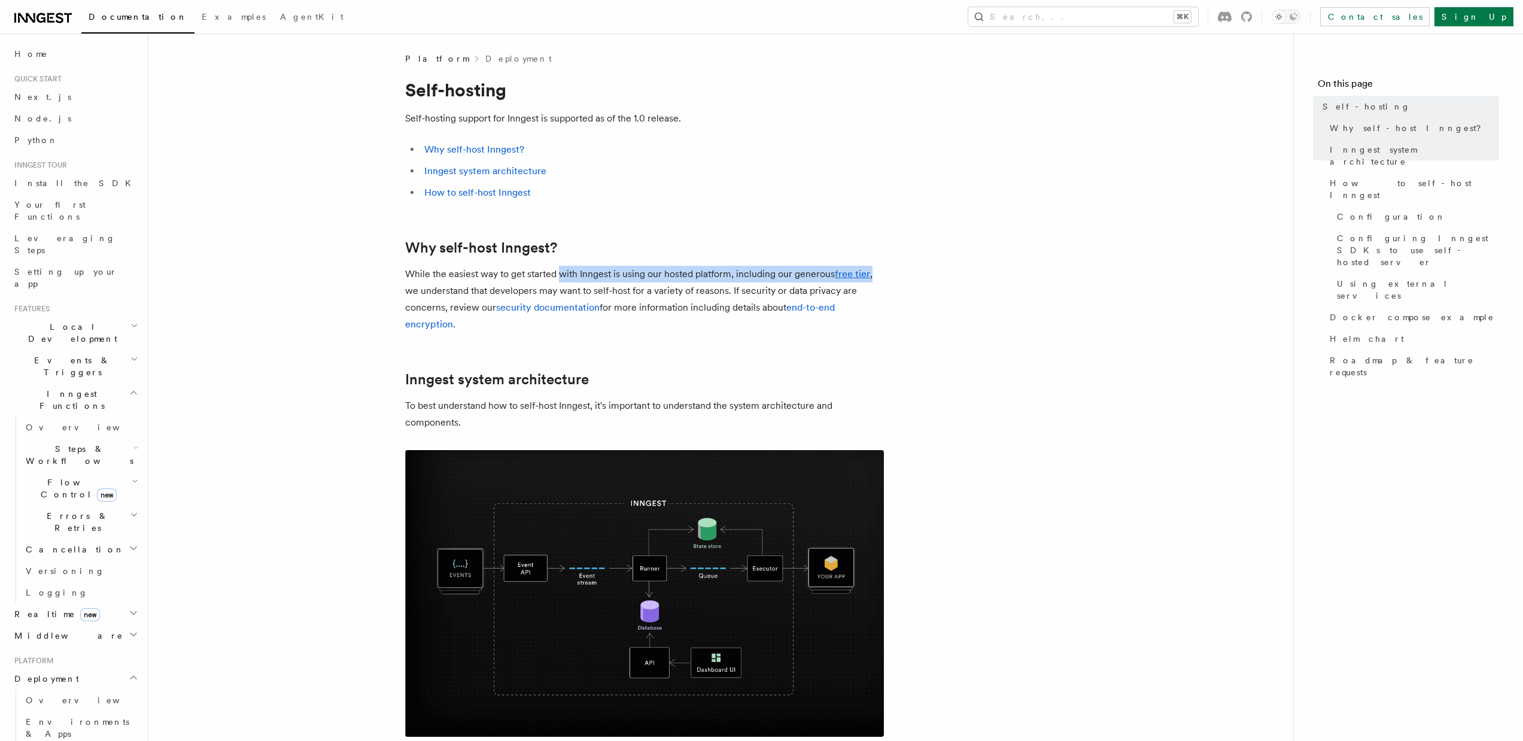
drag, startPoint x: 561, startPoint y: 275, endPoint x: 881, endPoint y: 267, distance: 320.2
click at [881, 267] on p "While the easiest way to get started with Inngest is using our hosted platform,…" at bounding box center [644, 299] width 479 height 67
click at [853, 273] on link "free tier" at bounding box center [852, 273] width 35 height 11
